Goal: Information Seeking & Learning: Find specific page/section

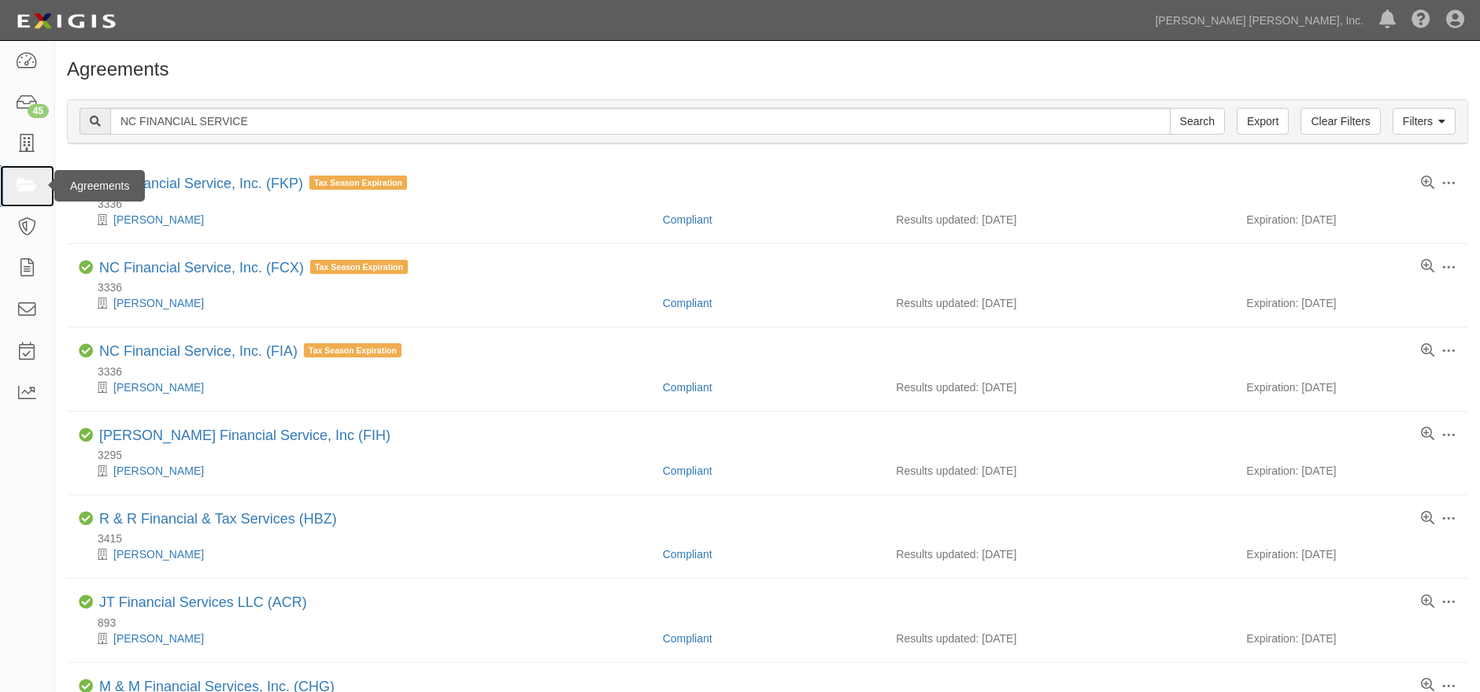
click at [26, 196] on link at bounding box center [27, 186] width 54 height 42
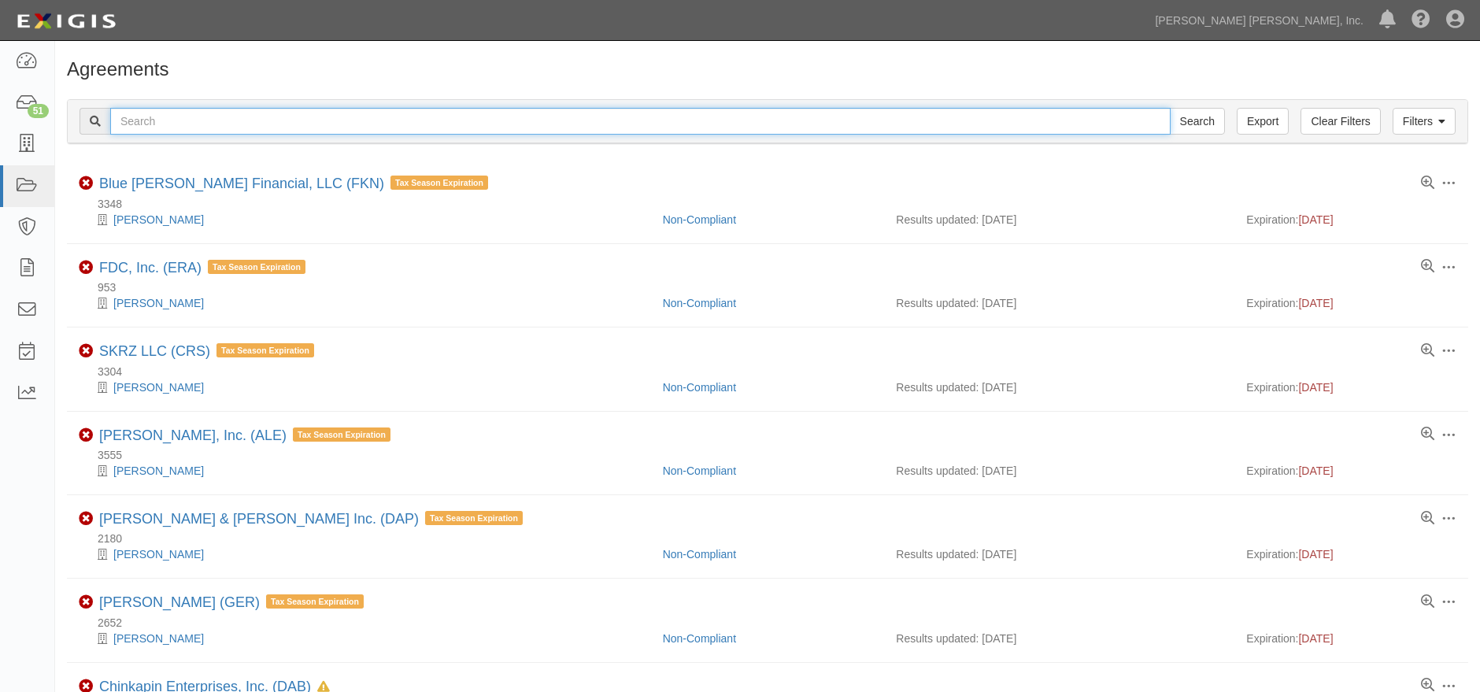
click at [454, 119] on input "text" at bounding box center [640, 121] width 1060 height 27
type input "diversified services"
click at [1170, 108] on input "Search" at bounding box center [1197, 121] width 55 height 27
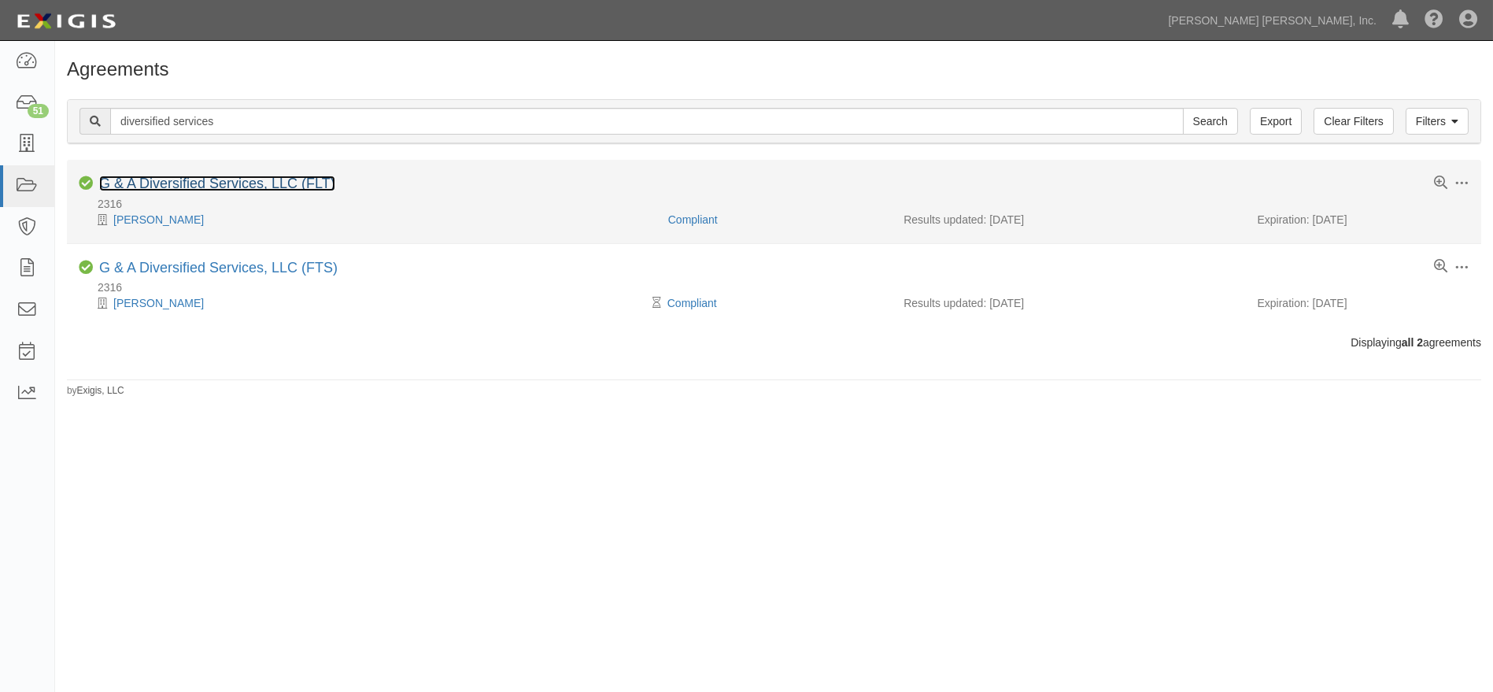
click at [285, 184] on link "G & A Diversified Services, LLC (FLT)" at bounding box center [217, 184] width 236 height 16
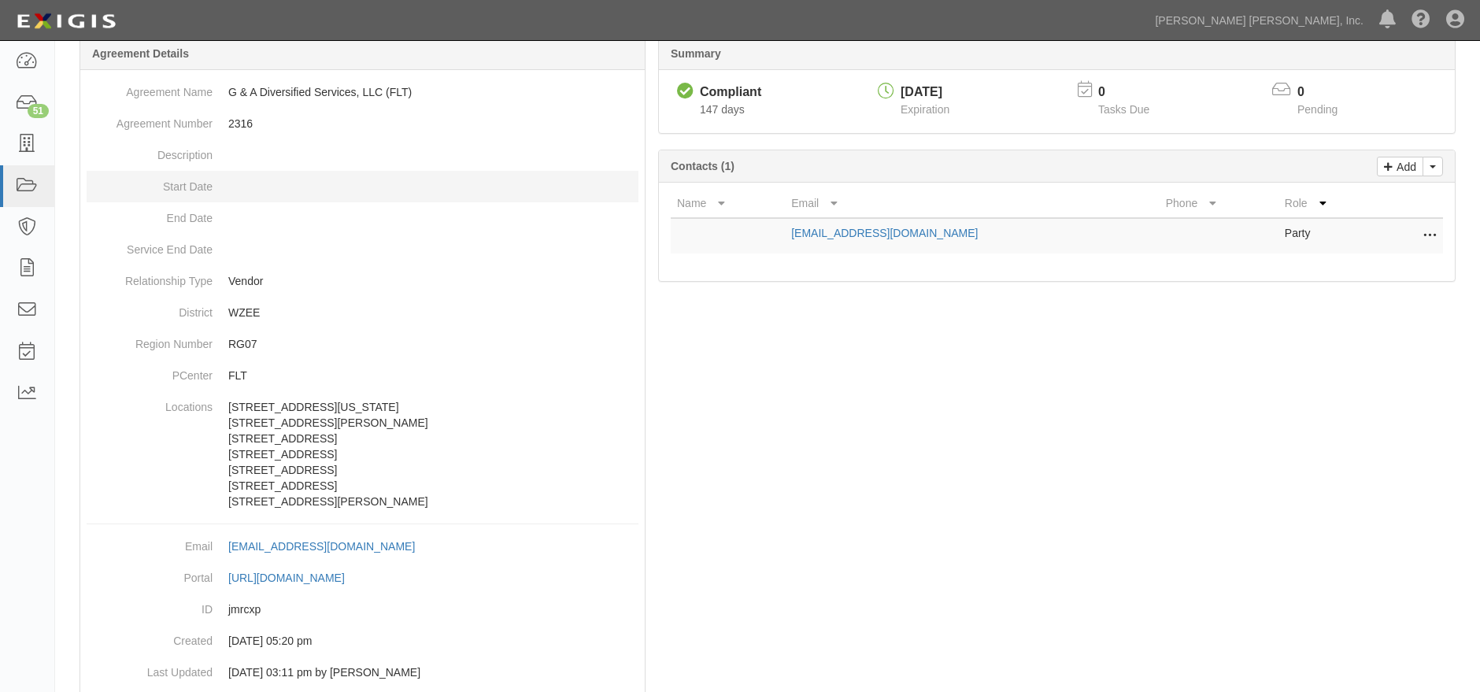
scroll to position [185, 0]
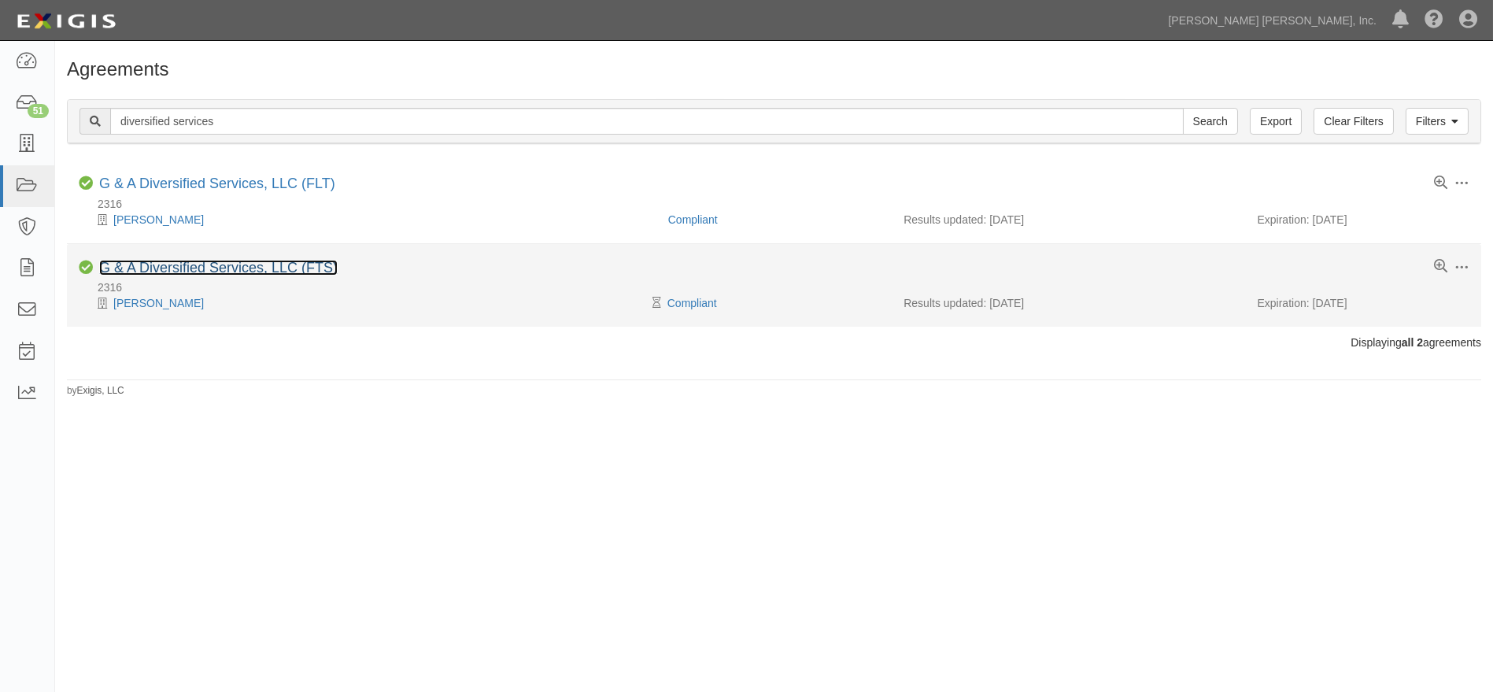
click at [273, 268] on link "G & A Diversified Services, LLC (FTS)" at bounding box center [218, 268] width 239 height 16
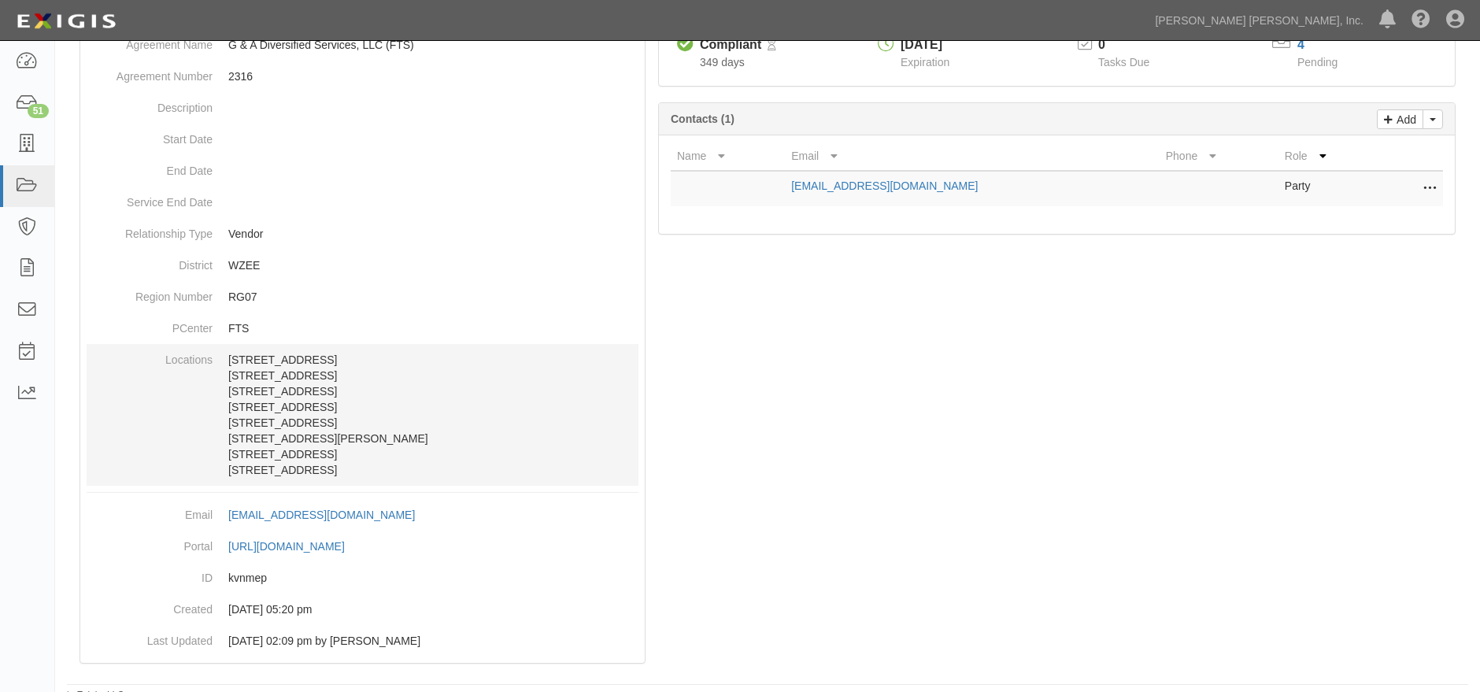
scroll to position [201, 0]
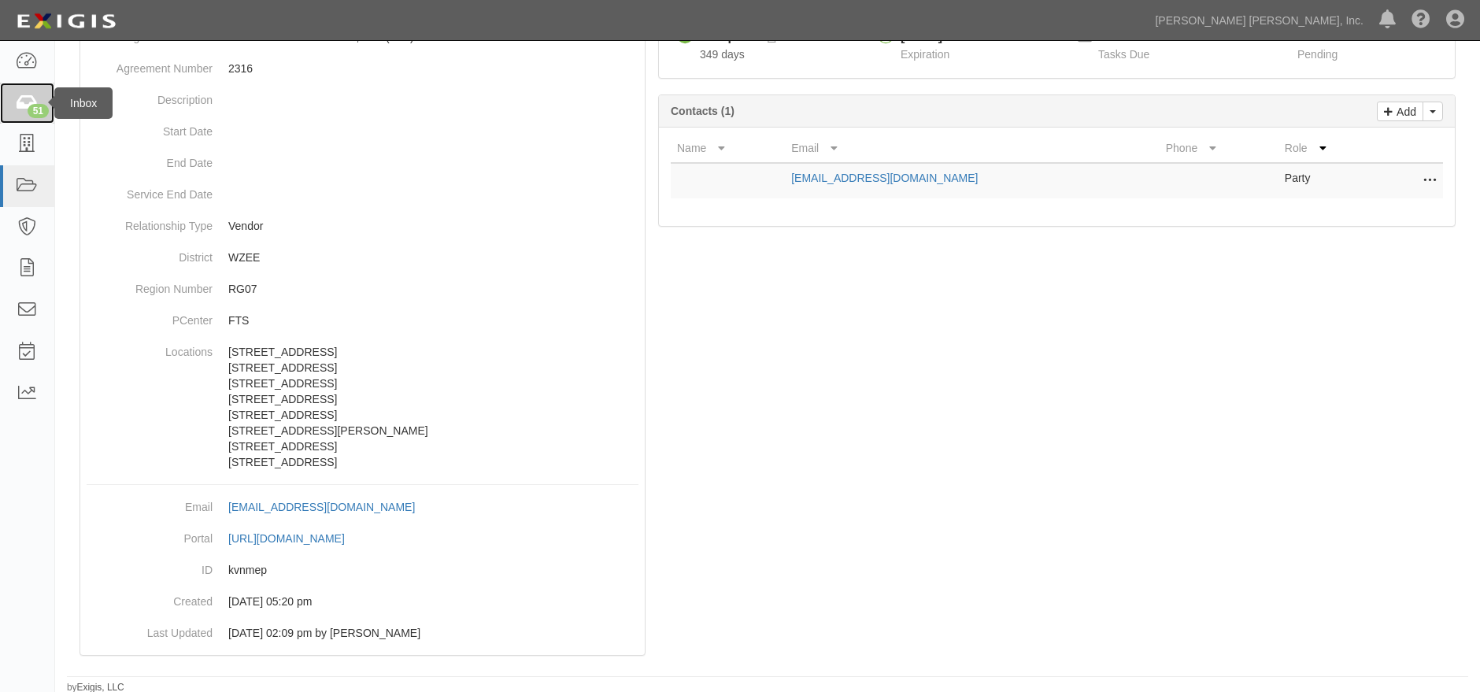
click at [25, 95] on icon at bounding box center [27, 103] width 22 height 18
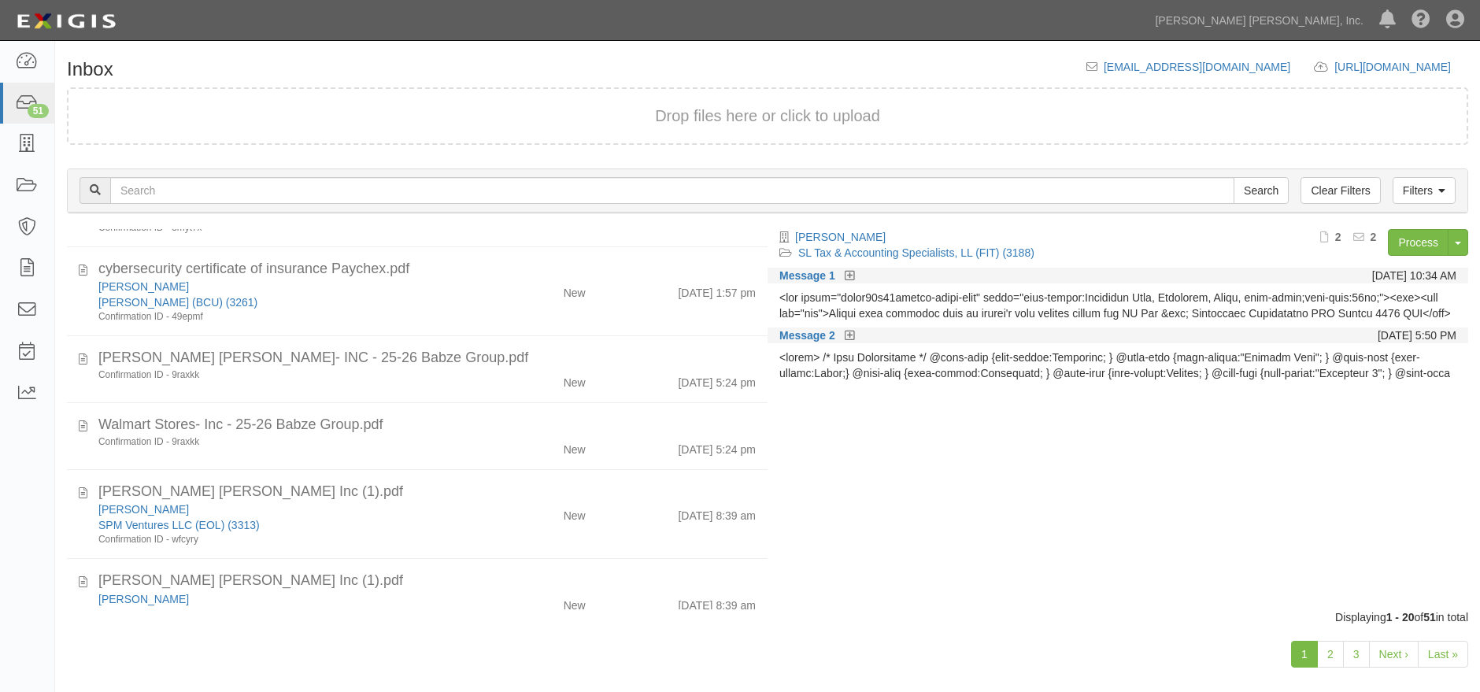
scroll to position [468, 0]
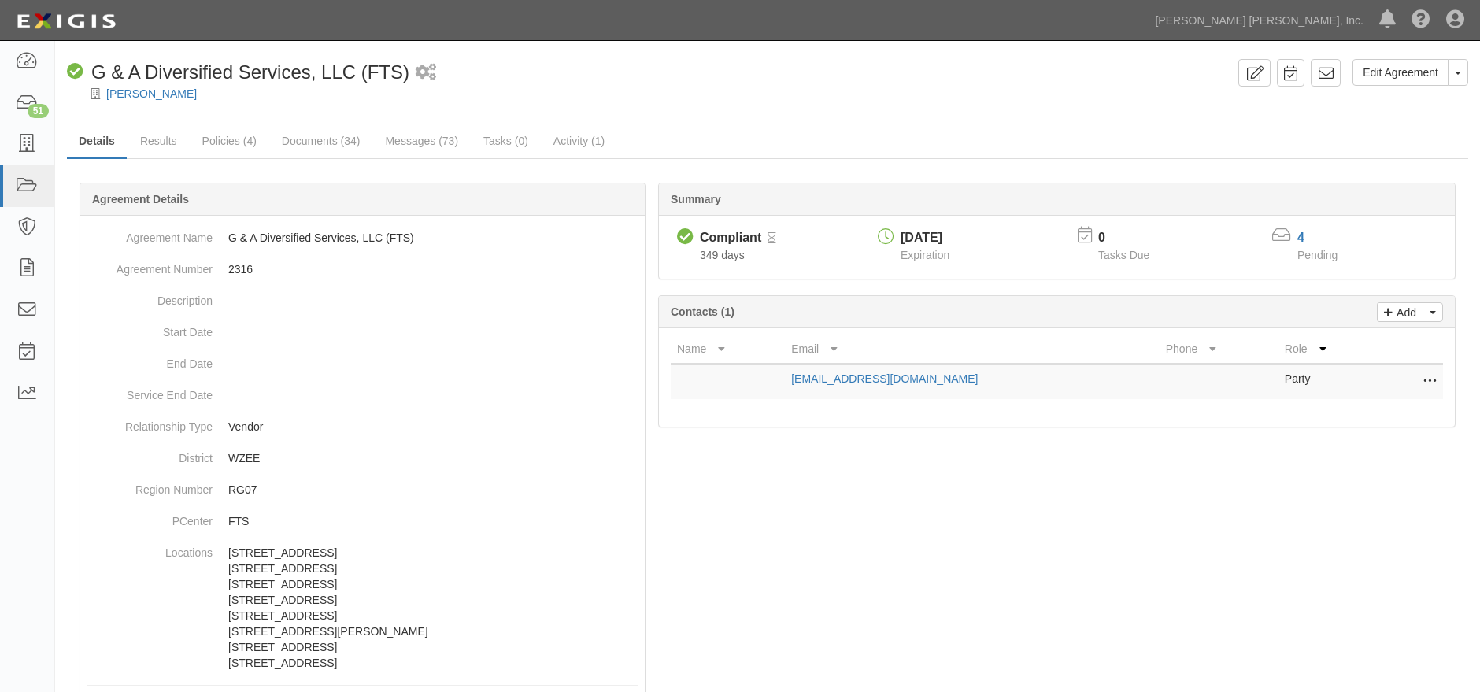
click at [1191, 627] on div at bounding box center [767, 539] width 1401 height 666
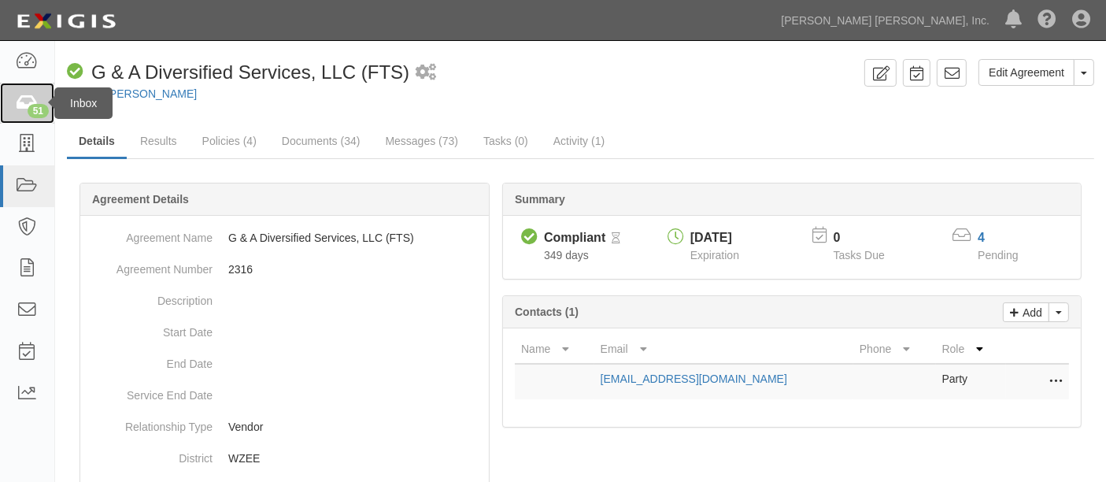
click at [24, 98] on icon at bounding box center [27, 103] width 22 height 18
